Goal: Task Accomplishment & Management: Manage account settings

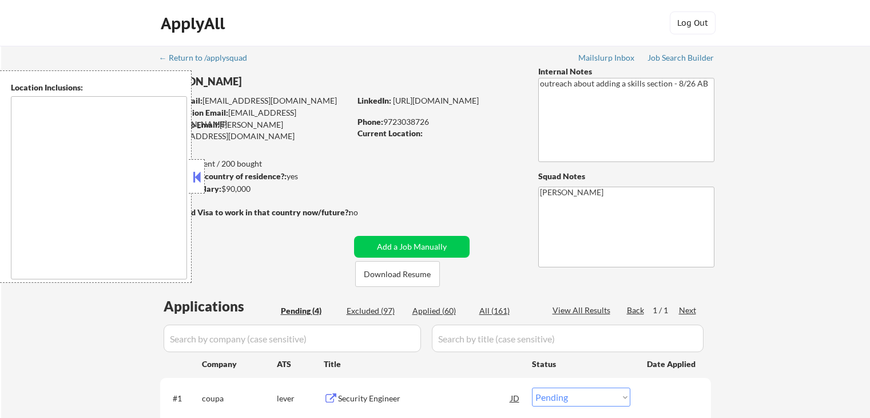
select select ""pending""
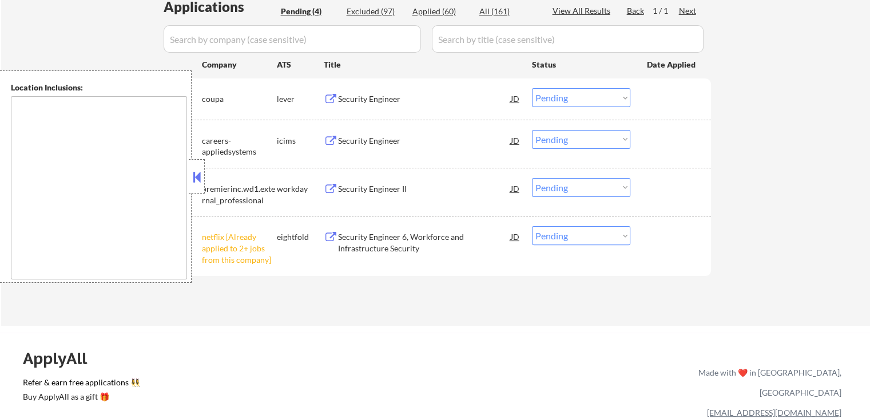
scroll to position [343, 0]
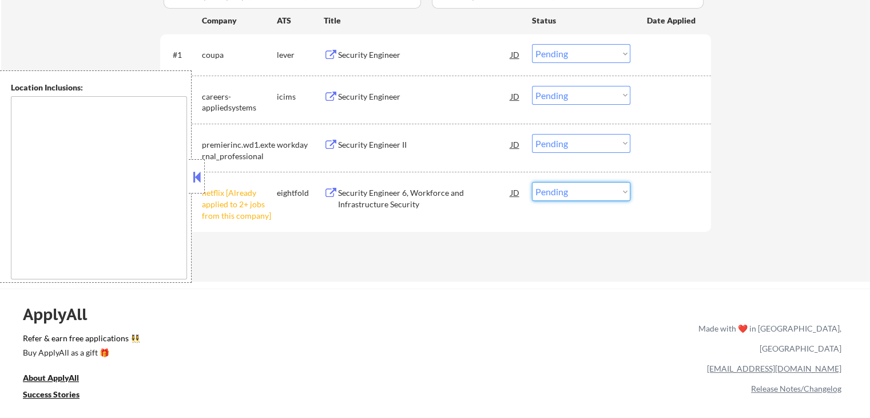
click at [585, 196] on select "Choose an option... Pending Applied Excluded (Questions) Excluded (Expired) Exc…" at bounding box center [581, 191] width 98 height 19
select select ""excluded__other_""
click at [532, 182] on select "Choose an option... Pending Applied Excluded (Questions) Excluded (Expired) Exc…" at bounding box center [581, 191] width 98 height 19
click at [435, 284] on div "← Return to /applysquad Mailslurp Inbox Job Search Builder [PERSON_NAME] User E…" at bounding box center [435, 262] width 870 height 1211
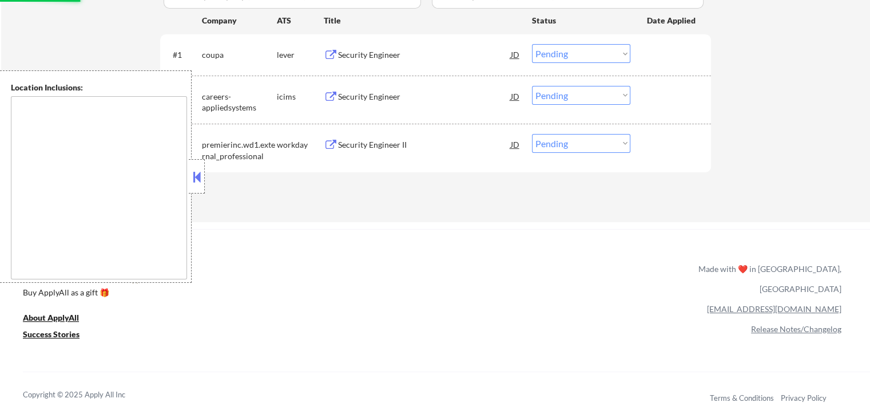
click at [348, 146] on div "Security Engineer II" at bounding box center [424, 144] width 173 height 11
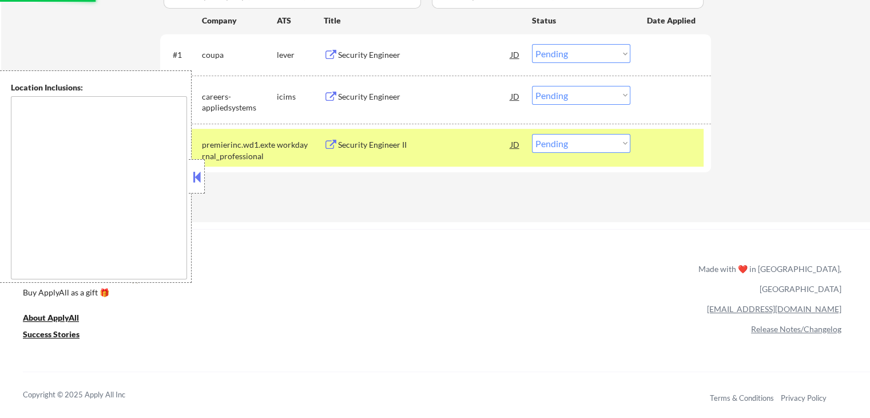
click at [343, 98] on div "Security Engineer" at bounding box center [424, 96] width 173 height 11
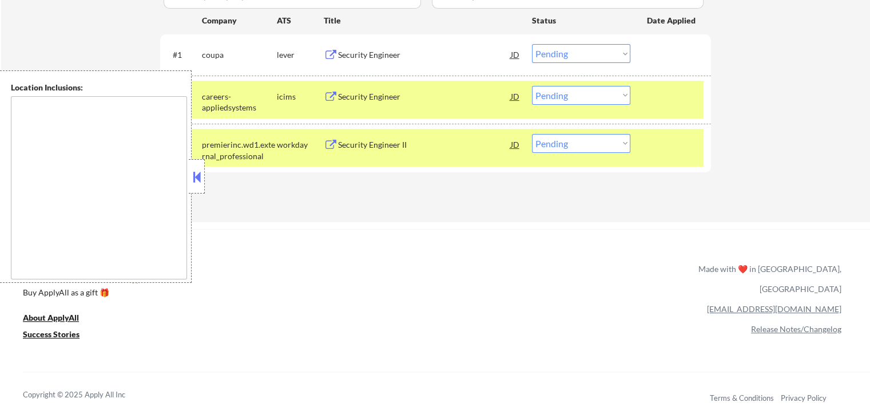
click at [347, 54] on div "Security Engineer" at bounding box center [424, 54] width 173 height 11
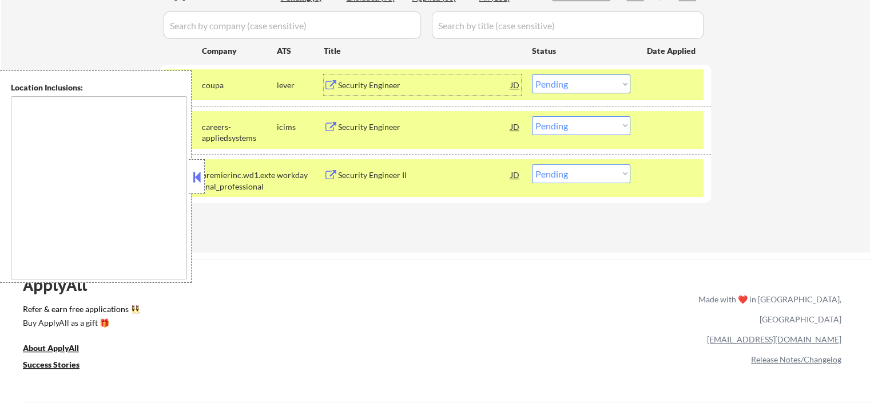
scroll to position [286, 0]
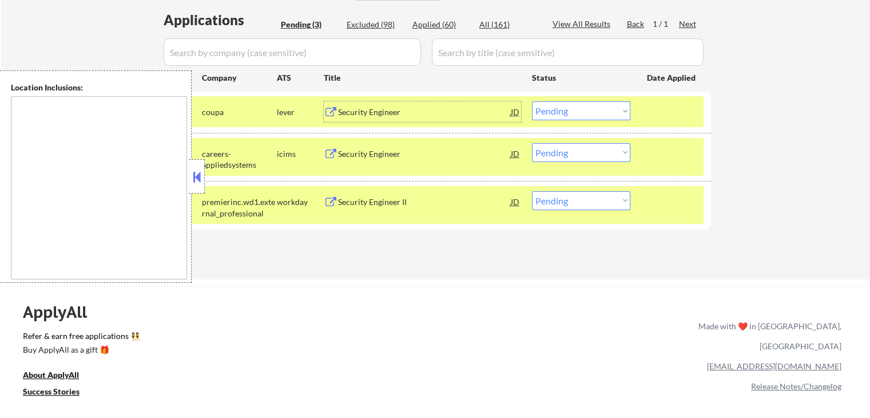
click at [368, 197] on div "Security Engineer II" at bounding box center [424, 201] width 173 height 11
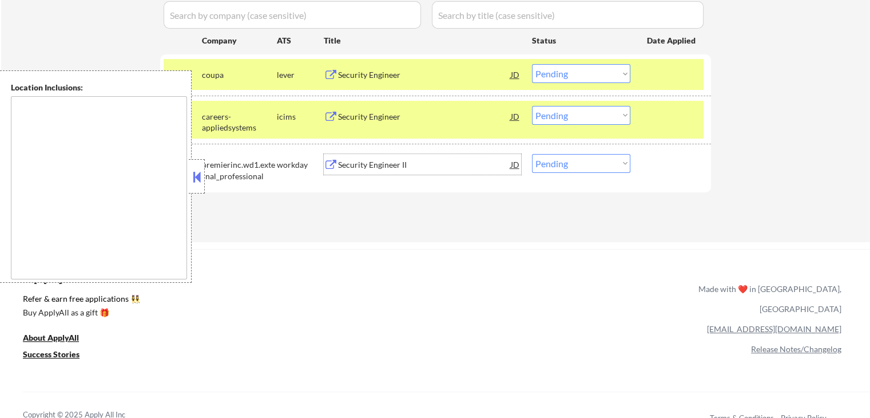
scroll to position [343, 0]
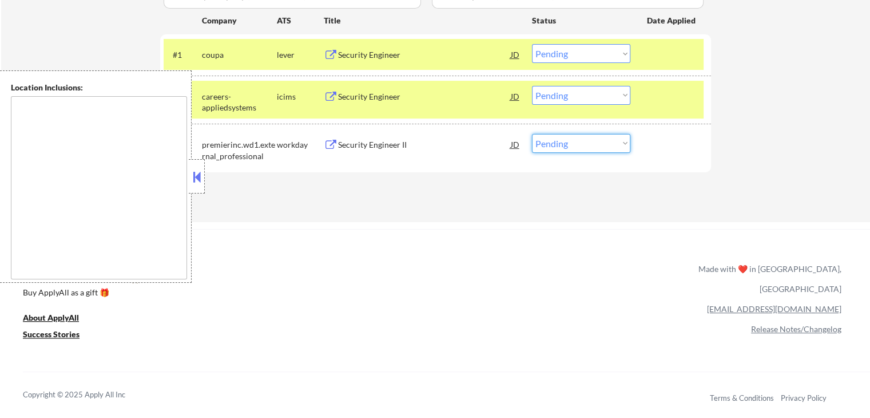
drag, startPoint x: 571, startPoint y: 142, endPoint x: 572, endPoint y: 151, distance: 8.7
click at [571, 142] on select "Choose an option... Pending Applied Excluded (Questions) Excluded (Expired) Exc…" at bounding box center [581, 143] width 98 height 19
select select ""applied""
click at [532, 134] on select "Choose an option... Pending Applied Excluded (Questions) Excluded (Expired) Exc…" at bounding box center [581, 143] width 98 height 19
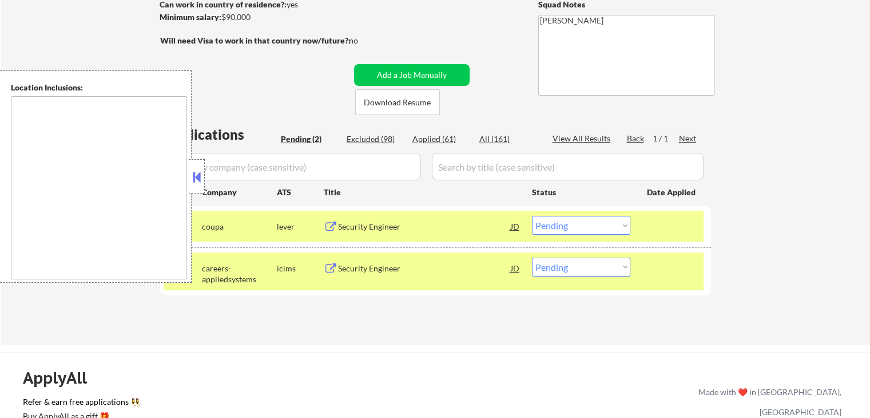
scroll to position [286, 0]
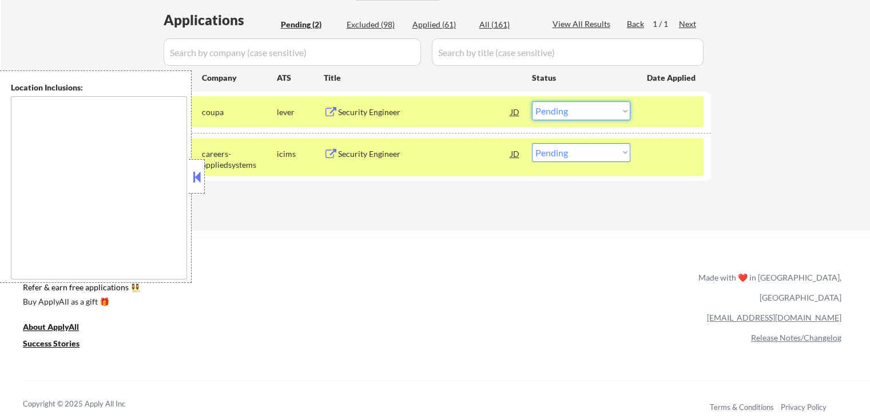
click at [564, 108] on select "Choose an option... Pending Applied Excluded (Questions) Excluded (Expired) Exc…" at bounding box center [581, 110] width 98 height 19
click at [532, 101] on select "Choose an option... Pending Applied Excluded (Questions) Excluded (Expired) Exc…" at bounding box center [581, 110] width 98 height 19
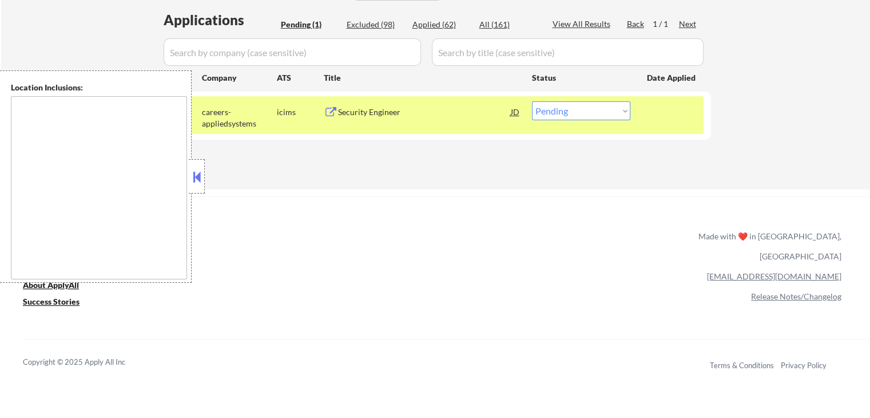
click at [513, 112] on div "JD" at bounding box center [515, 111] width 11 height 21
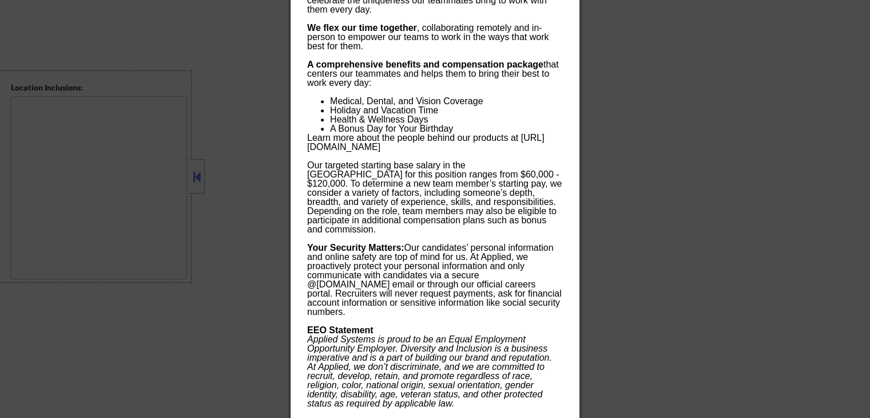
scroll to position [1089, 0]
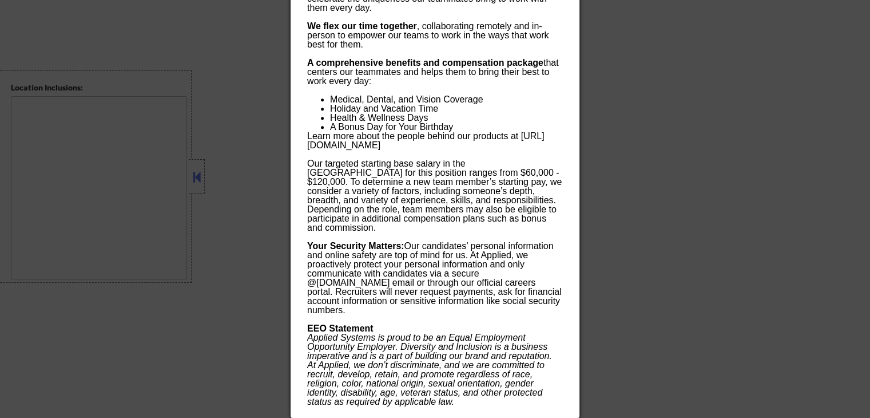
click at [709, 160] on div at bounding box center [435, 209] width 870 height 418
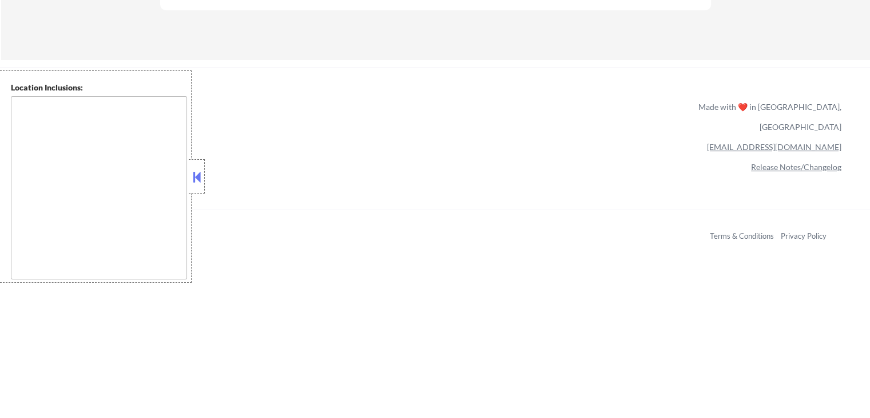
scroll to position [244, 0]
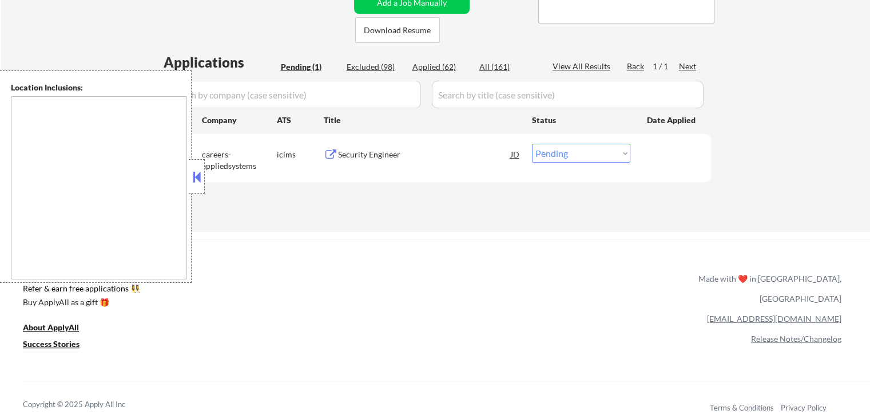
click at [198, 173] on button at bounding box center [196, 176] width 13 height 17
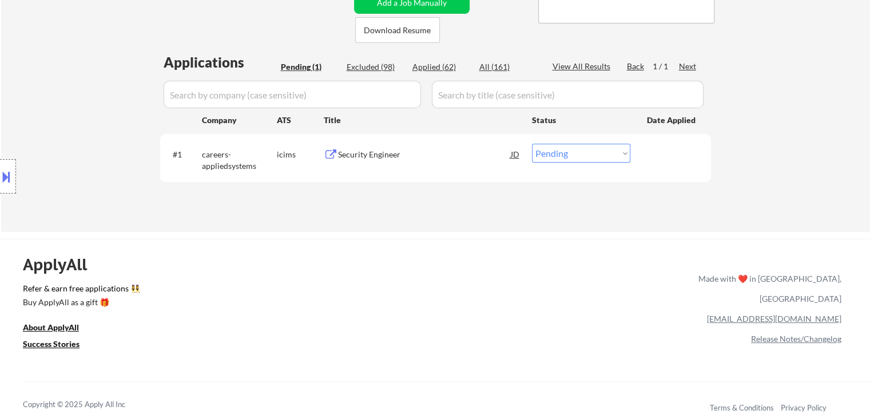
click at [585, 156] on select "Choose an option... Pending Applied Excluded (Questions) Excluded (Expired) Exc…" at bounding box center [581, 153] width 98 height 19
select select ""applied""
click at [532, 144] on select "Choose an option... Pending Applied Excluded (Questions) Excluded (Expired) Exc…" at bounding box center [581, 153] width 98 height 19
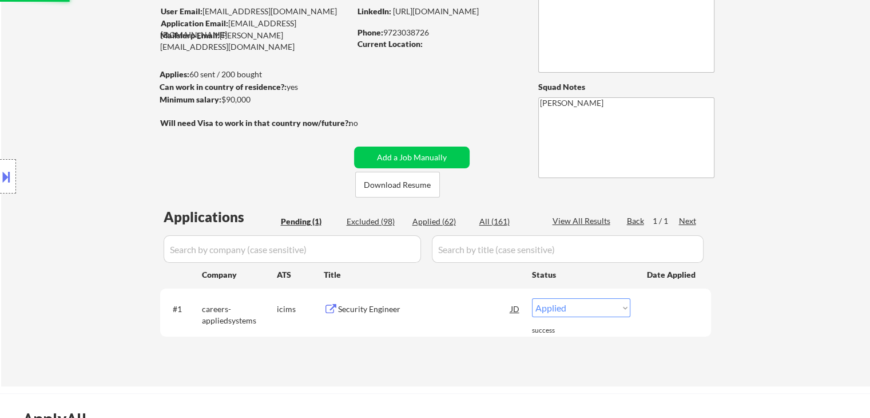
scroll to position [15, 0]
